Goal: Navigation & Orientation: Find specific page/section

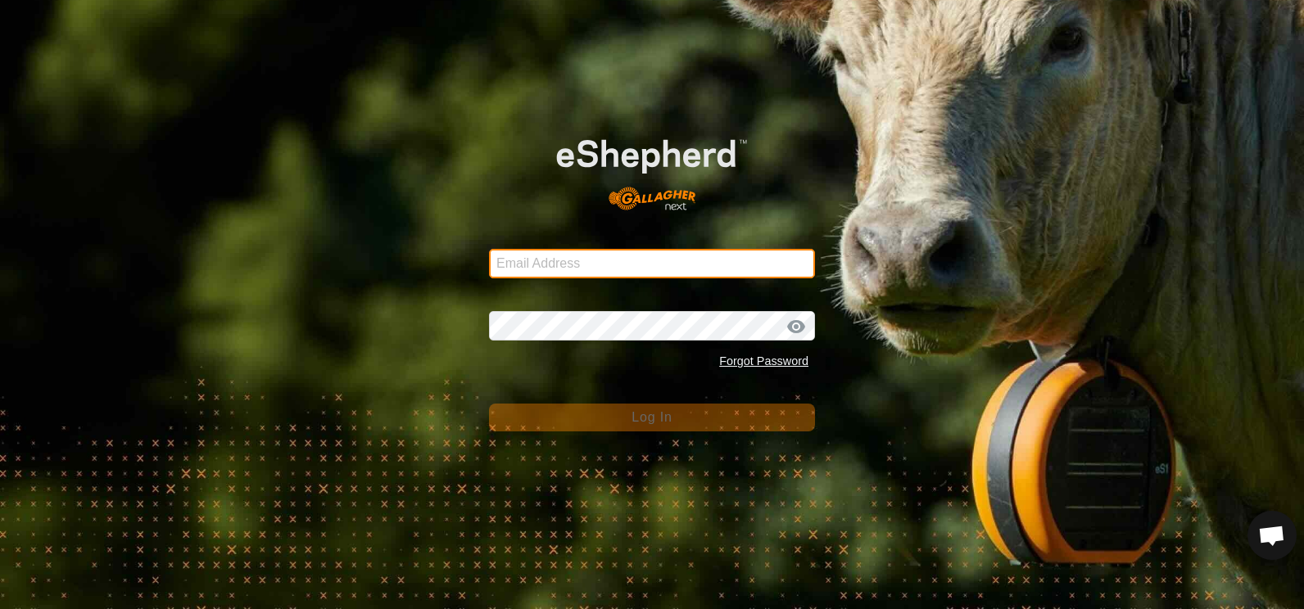
type input "[EMAIL_ADDRESS][DOMAIN_NAME]"
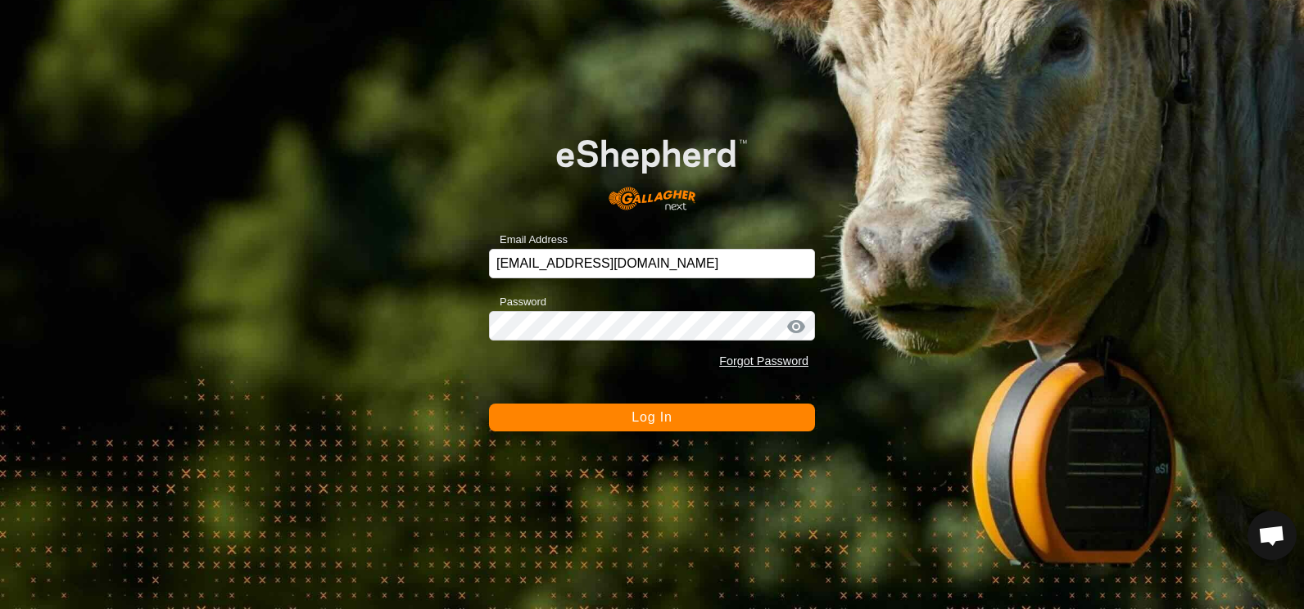
click at [666, 422] on span "Log In" at bounding box center [651, 417] width 40 height 14
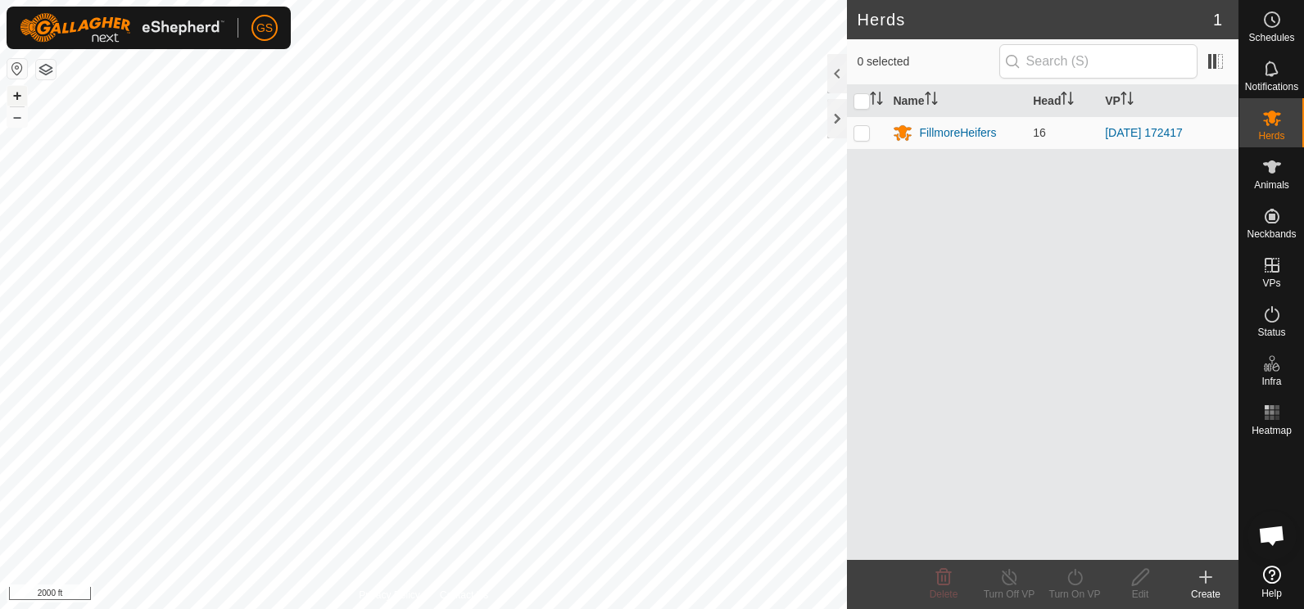
click at [19, 97] on button "+" at bounding box center [17, 96] width 20 height 20
click at [15, 99] on button "+" at bounding box center [17, 96] width 20 height 20
click at [19, 116] on button "–" at bounding box center [17, 117] width 20 height 20
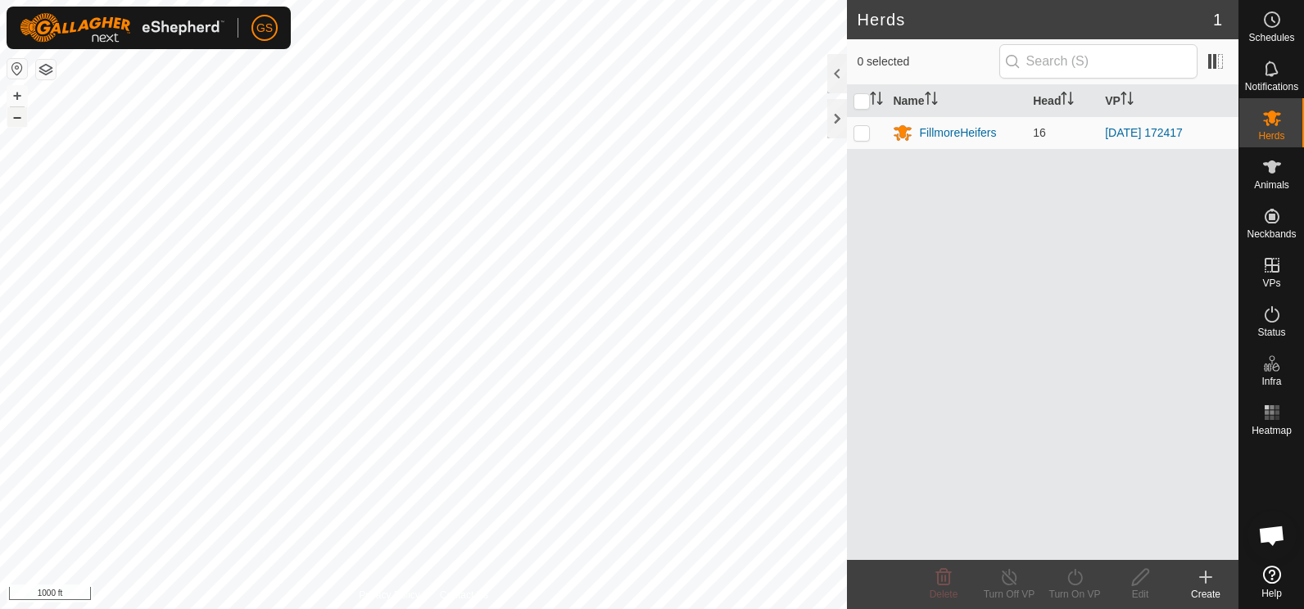
click at [19, 116] on button "–" at bounding box center [17, 117] width 20 height 20
